Goal: Task Accomplishment & Management: Complete application form

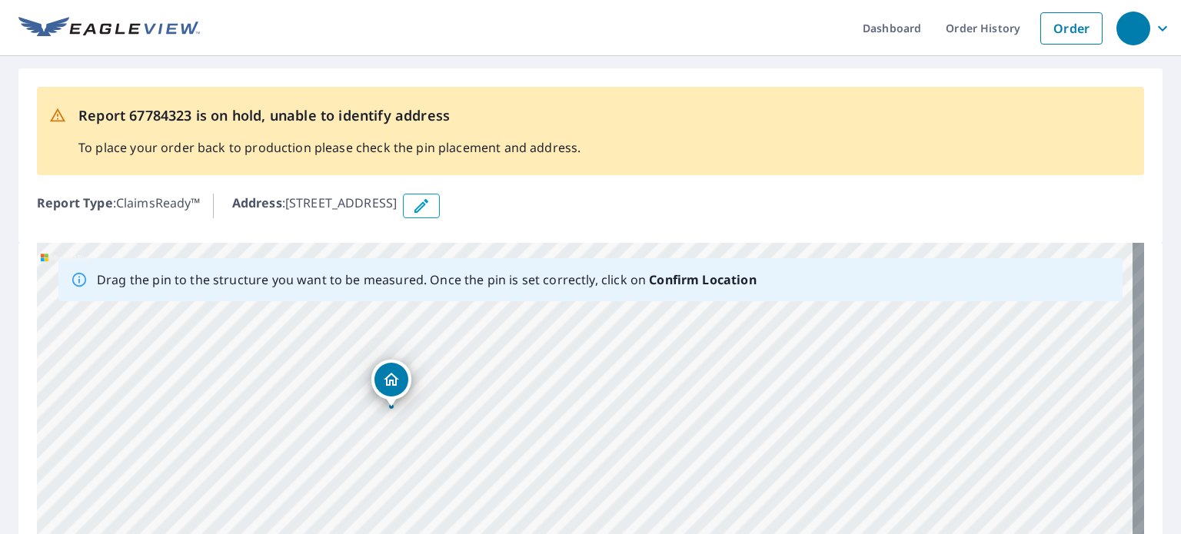
drag, startPoint x: 397, startPoint y: 371, endPoint x: 394, endPoint y: 381, distance: 9.7
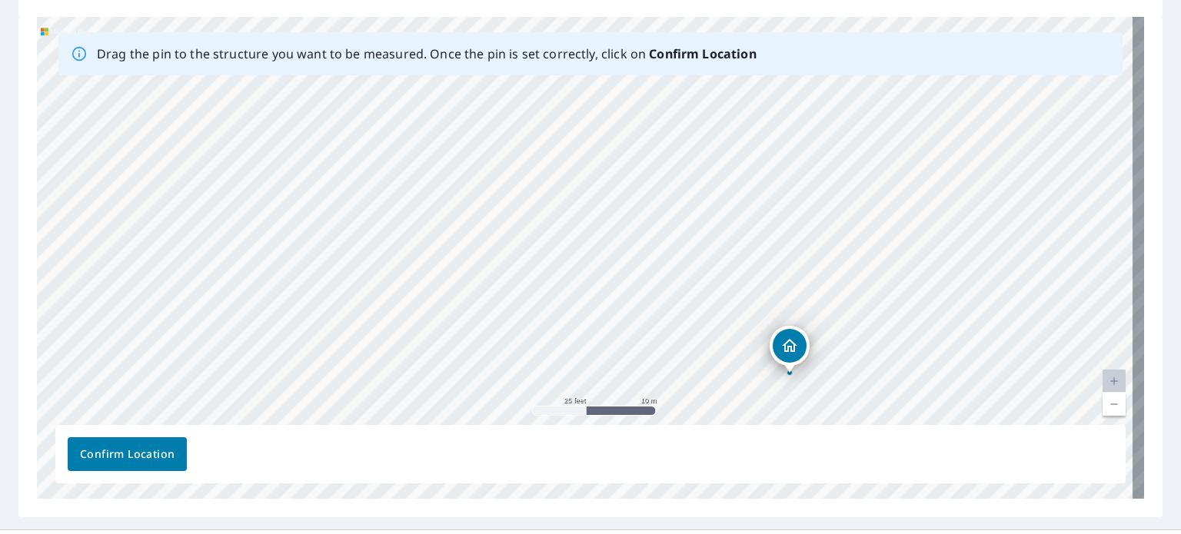
scroll to position [239, 0]
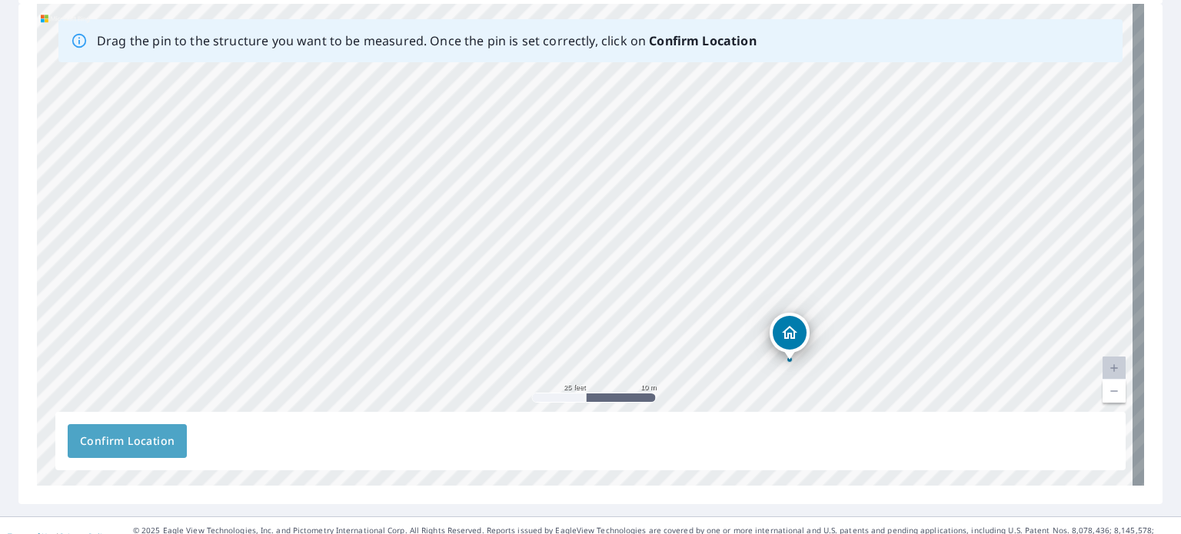
click at [157, 443] on span "Confirm Location" at bounding box center [127, 441] width 95 height 19
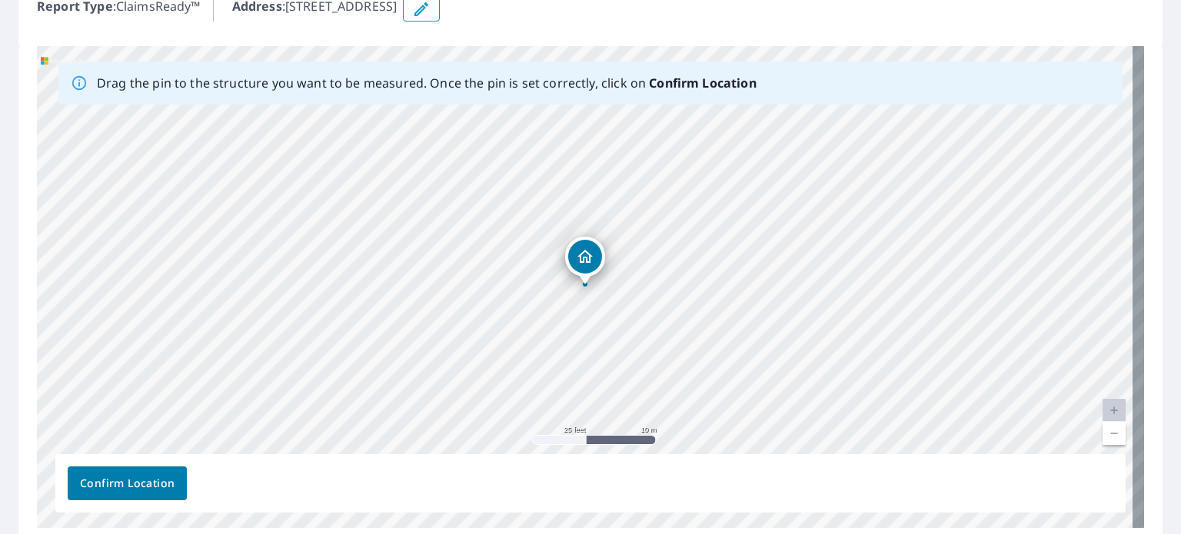
scroll to position [299, 0]
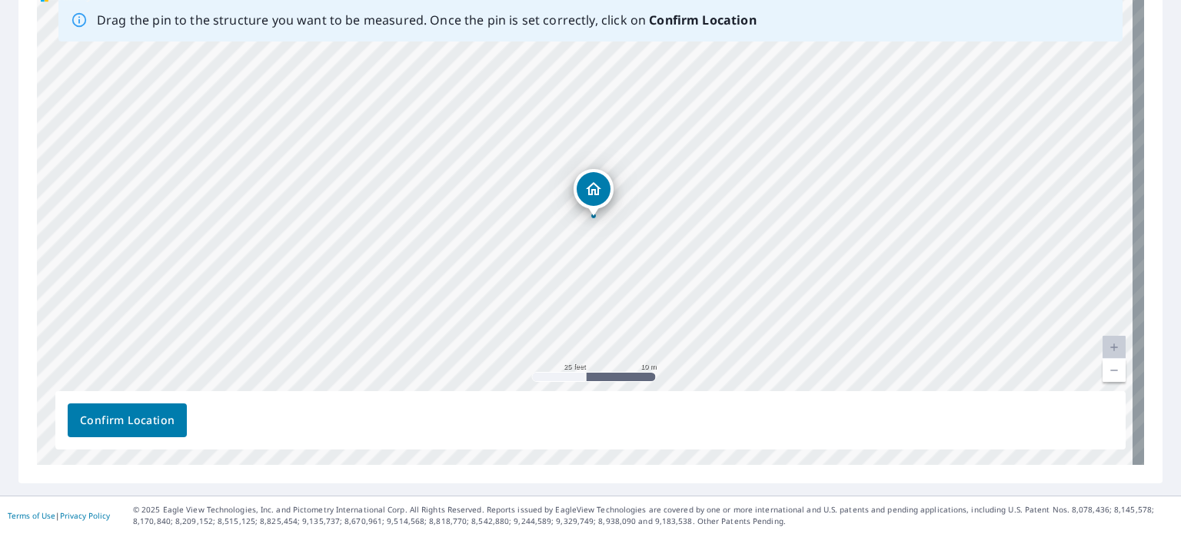
drag, startPoint x: 582, startPoint y: 192, endPoint x: 591, endPoint y: 187, distance: 10.0
click at [591, 187] on div "[STREET_ADDRESS]" at bounding box center [590, 224] width 1107 height 482
click at [149, 418] on span "Confirm Location" at bounding box center [127, 420] width 95 height 19
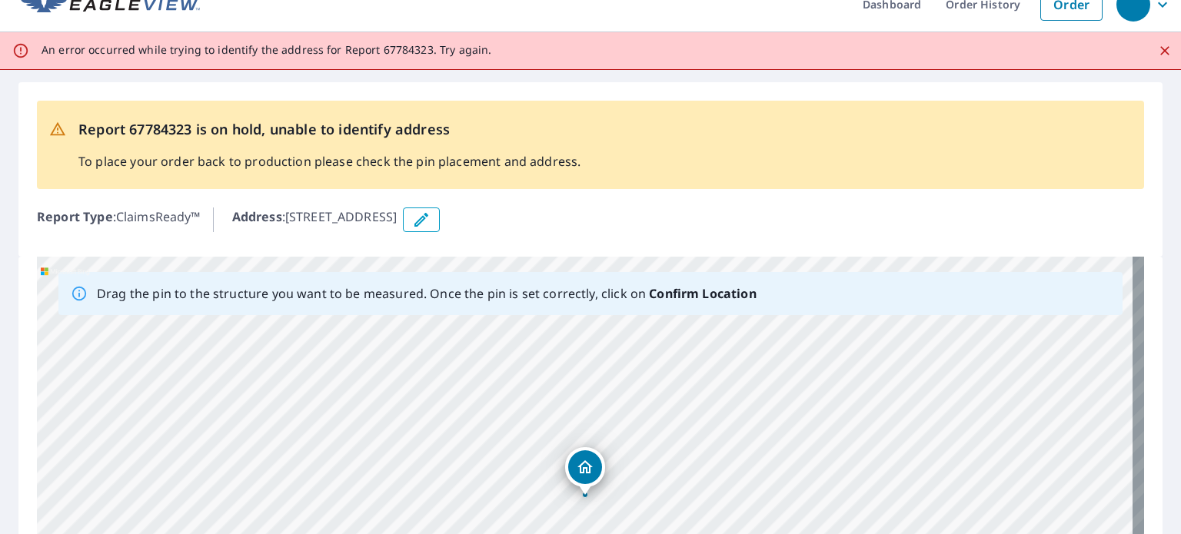
scroll to position [0, 0]
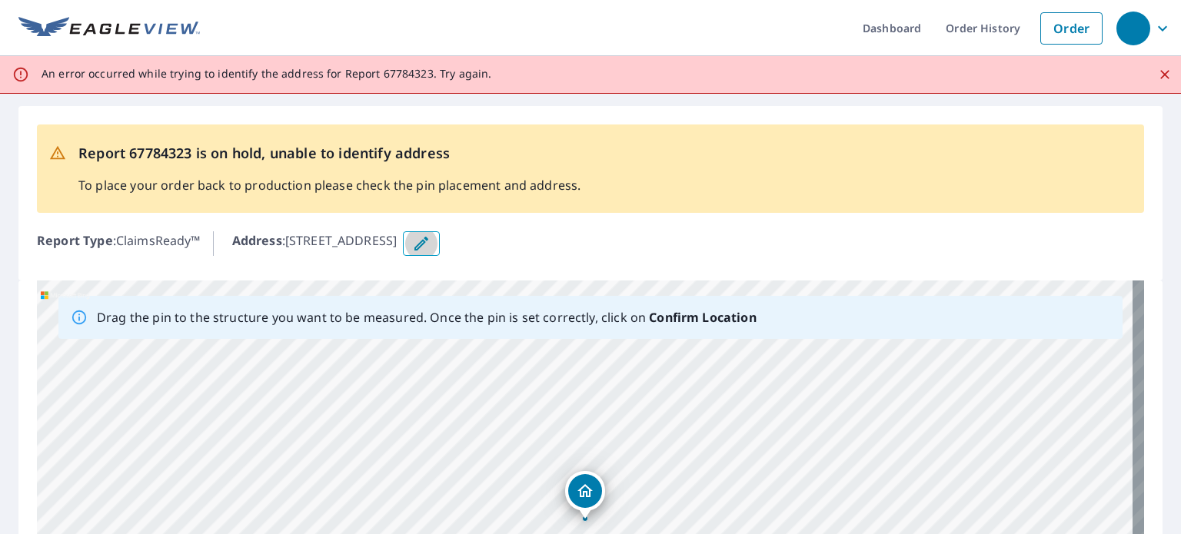
click at [440, 233] on button "button" at bounding box center [421, 243] width 37 height 25
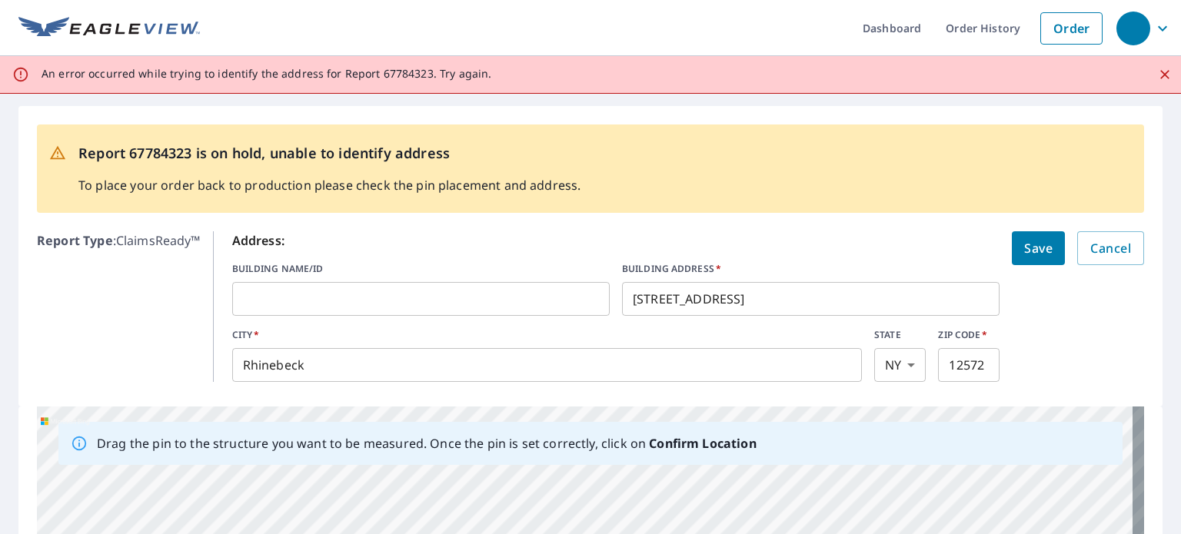
click at [1024, 245] on span "Save" at bounding box center [1038, 249] width 28 height 22
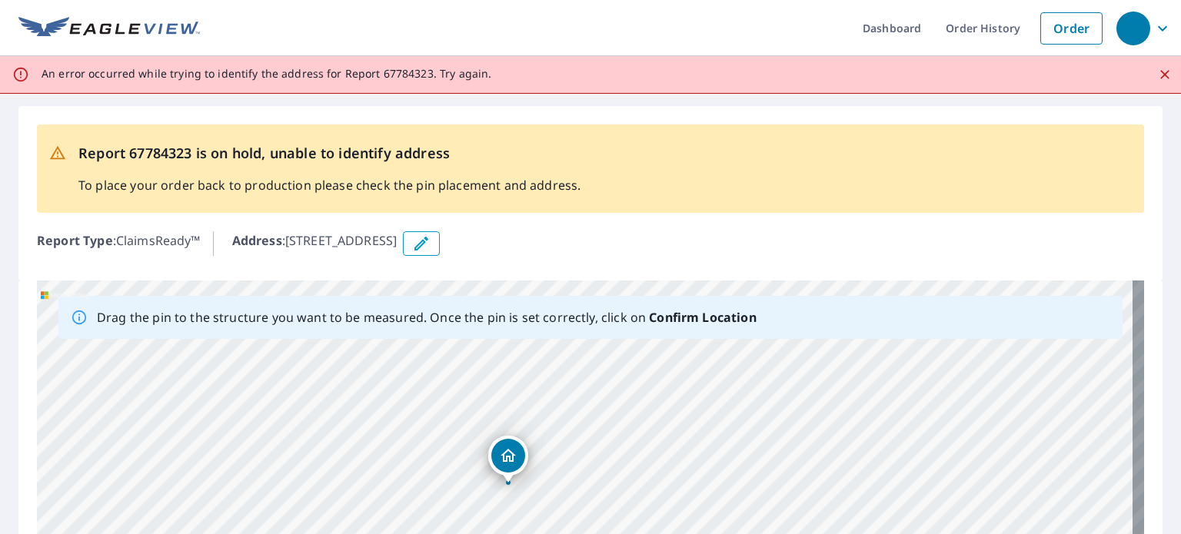
drag, startPoint x: 520, startPoint y: 457, endPoint x: 512, endPoint y: 451, distance: 9.4
click at [512, 451] on div "[STREET_ADDRESS]" at bounding box center [590, 522] width 1107 height 482
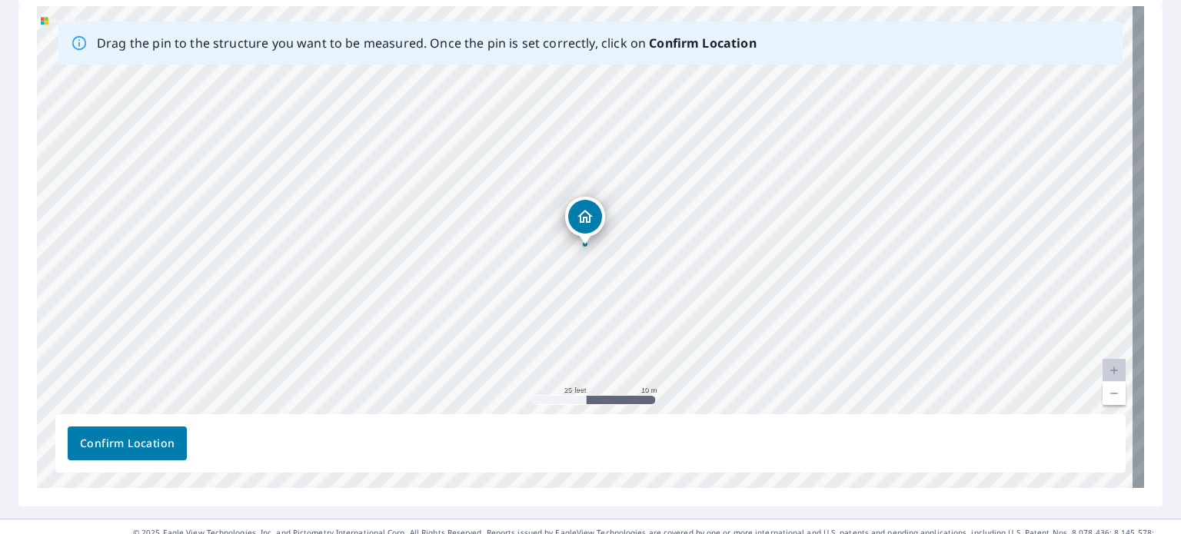
scroll to position [289, 0]
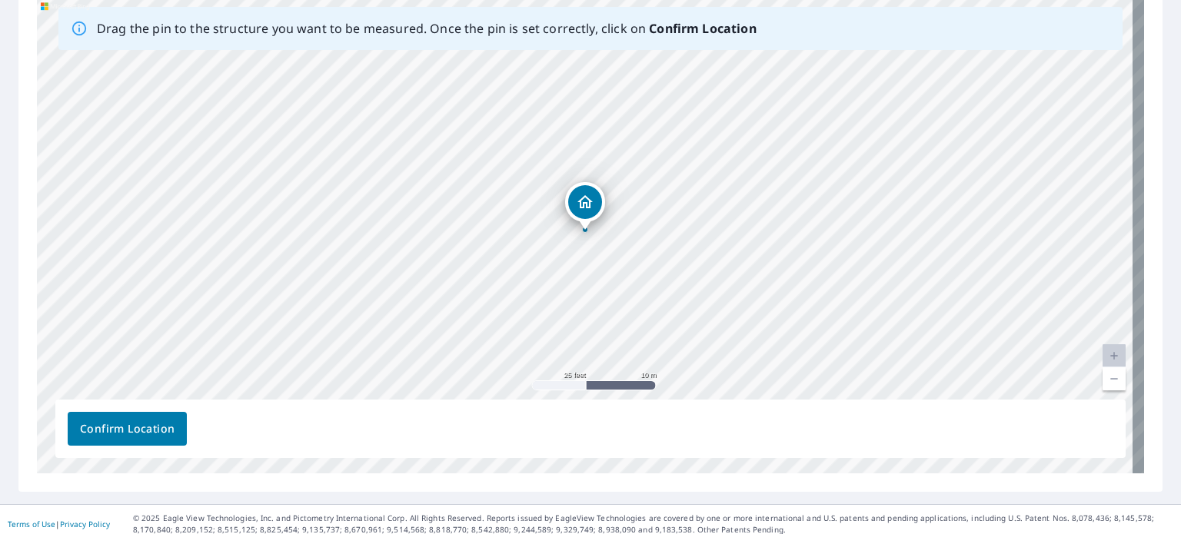
click at [143, 428] on span "Confirm Location" at bounding box center [127, 429] width 95 height 19
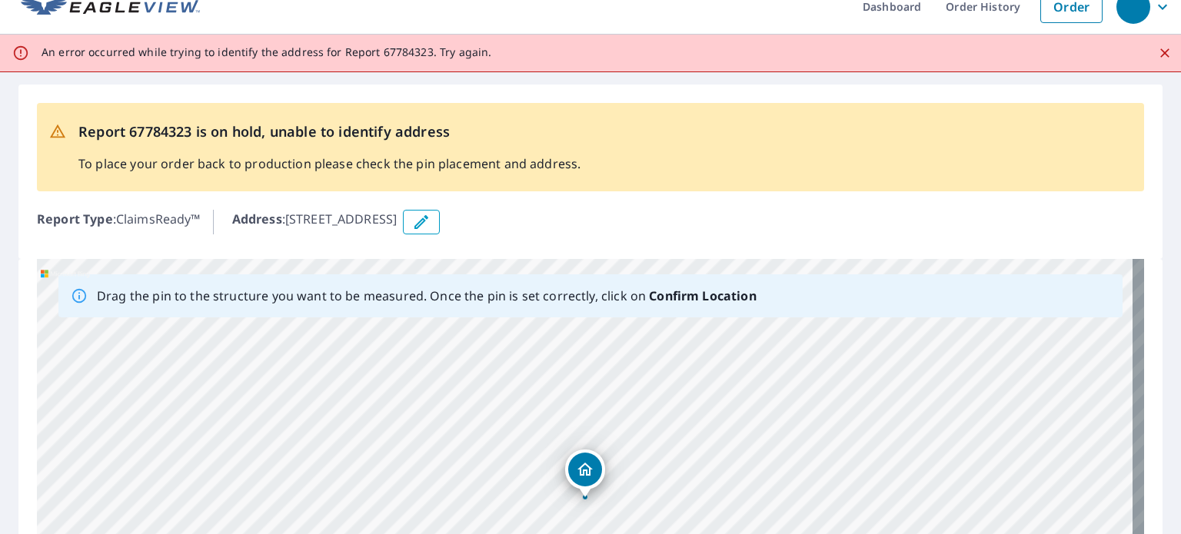
scroll to position [0, 0]
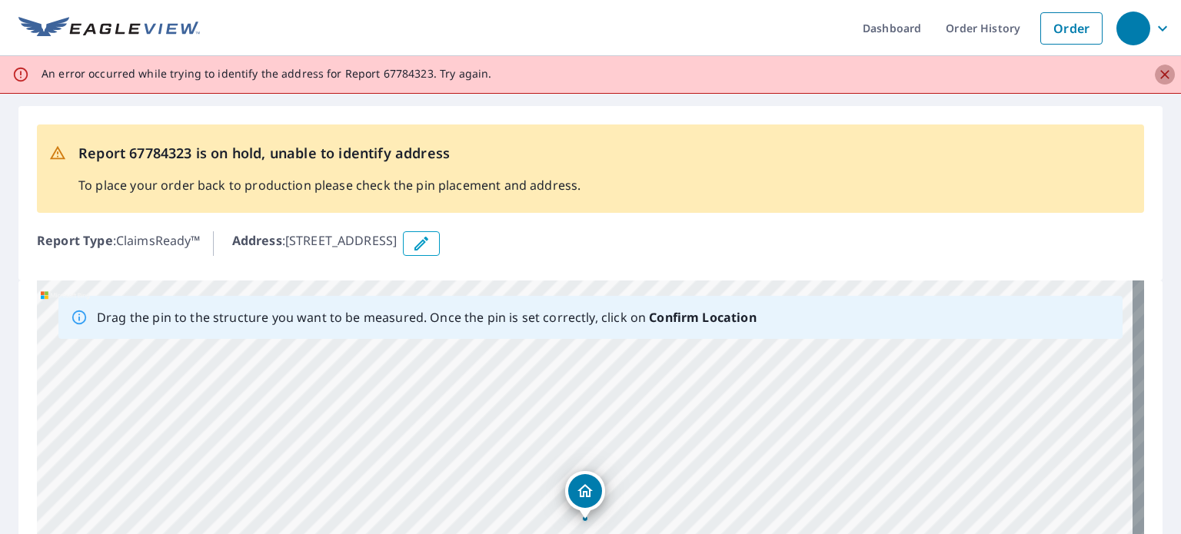
click at [1157, 74] on icon "Close" at bounding box center [1164, 74] width 15 height 15
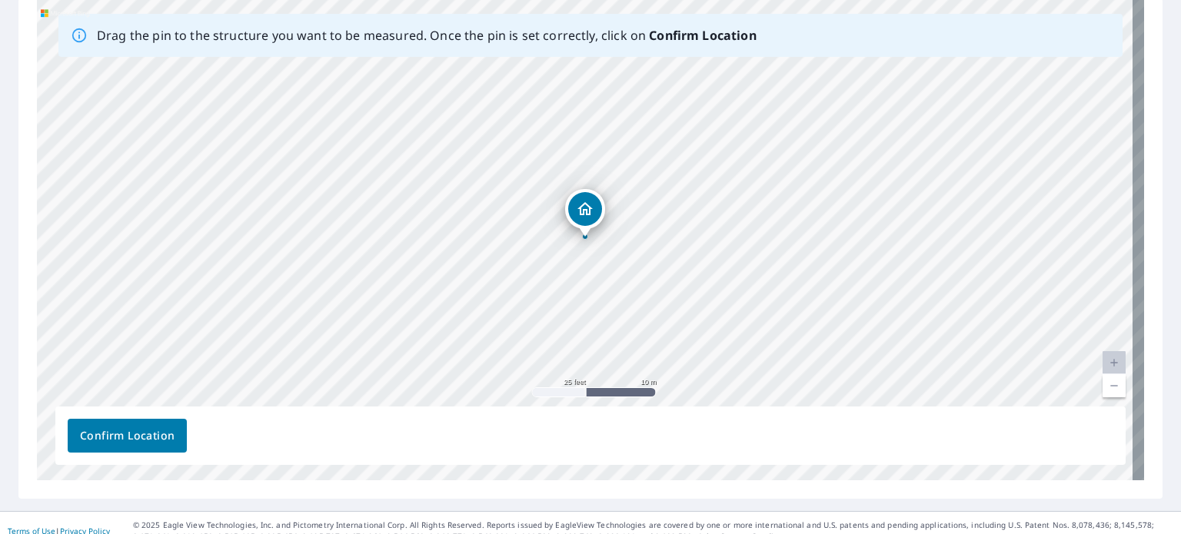
scroll to position [244, 0]
click at [144, 438] on span "Confirm Location" at bounding box center [127, 437] width 95 height 19
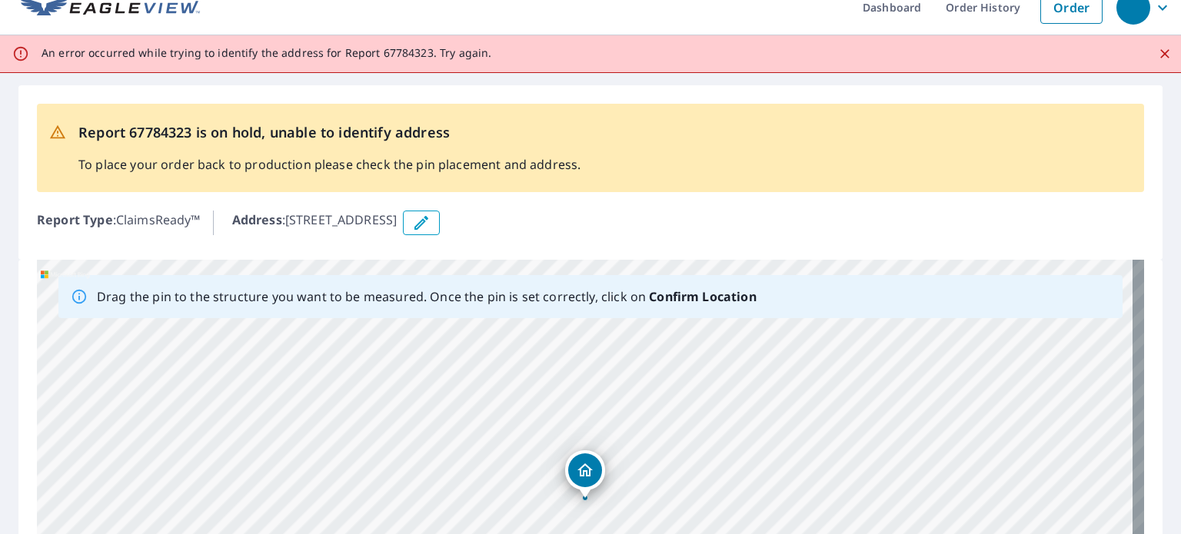
scroll to position [0, 0]
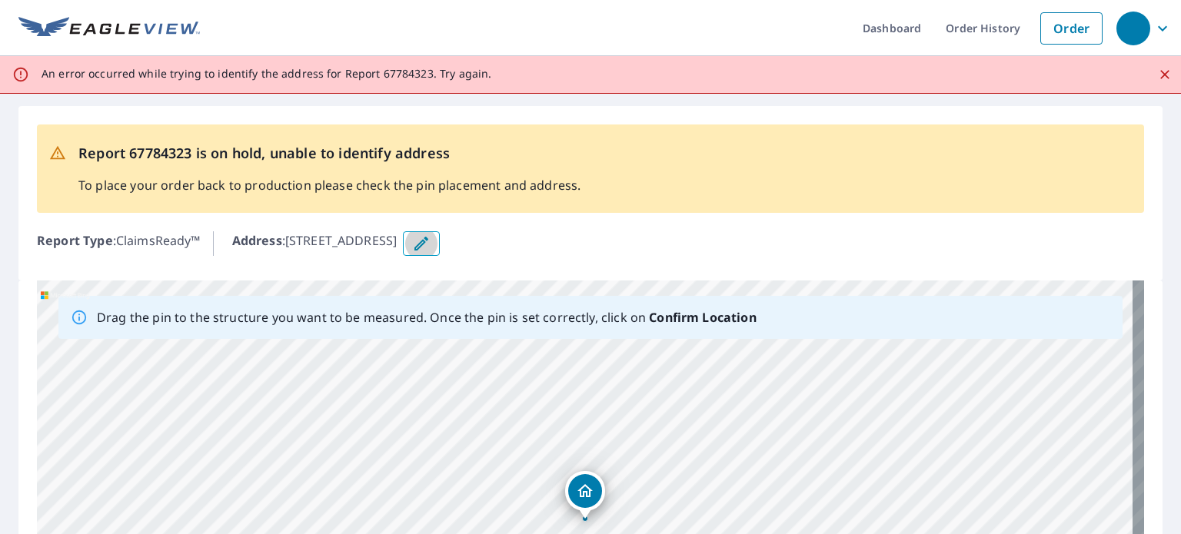
click at [440, 241] on button "button" at bounding box center [421, 243] width 37 height 25
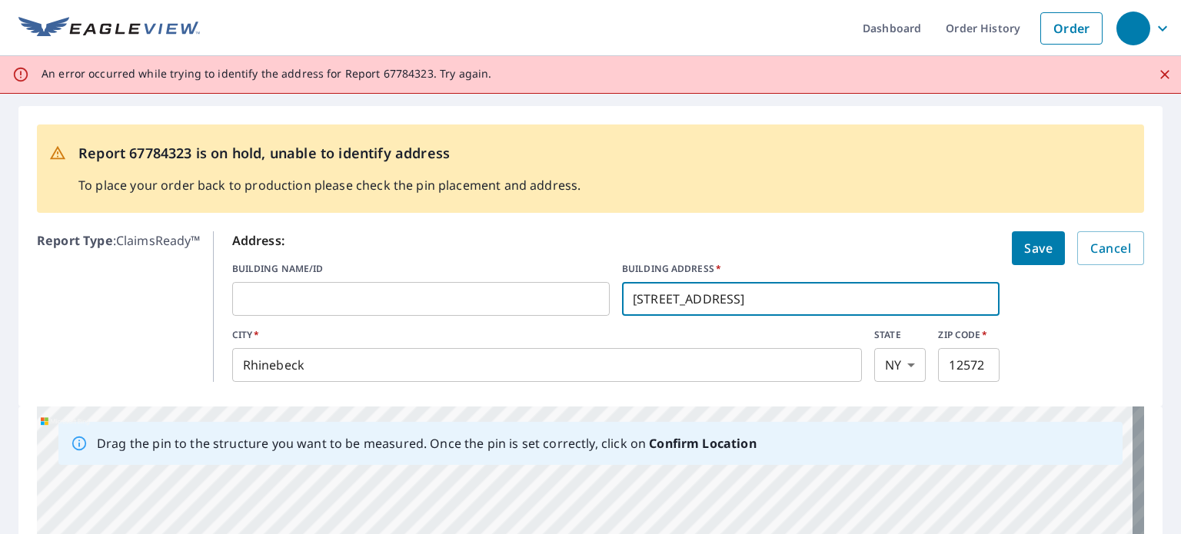
drag, startPoint x: 707, startPoint y: 297, endPoint x: 511, endPoint y: 307, distance: 196.3
click at [511, 307] on div "BUILDING NAME/ID ​ BUILDING ADDRESS   * [STREET_ADDRESS] ​" at bounding box center [616, 289] width 768 height 54
type input "[STREET_ADDRESS]"
click at [1030, 251] on span "Save" at bounding box center [1038, 249] width 28 height 22
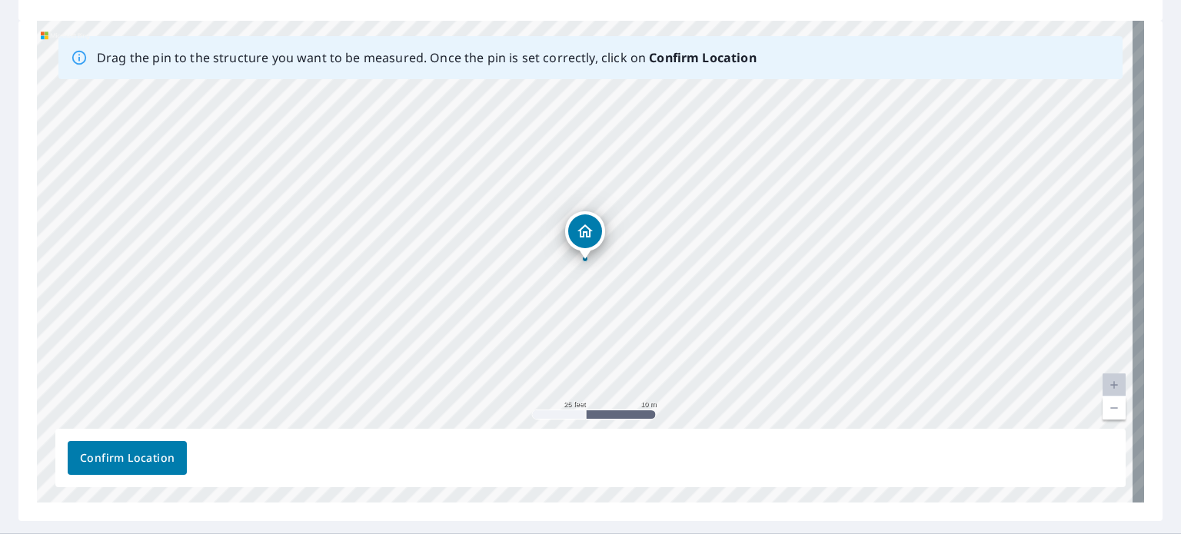
click at [141, 461] on span "Confirm Location" at bounding box center [127, 458] width 95 height 19
